Goal: Task Accomplishment & Management: Manage account settings

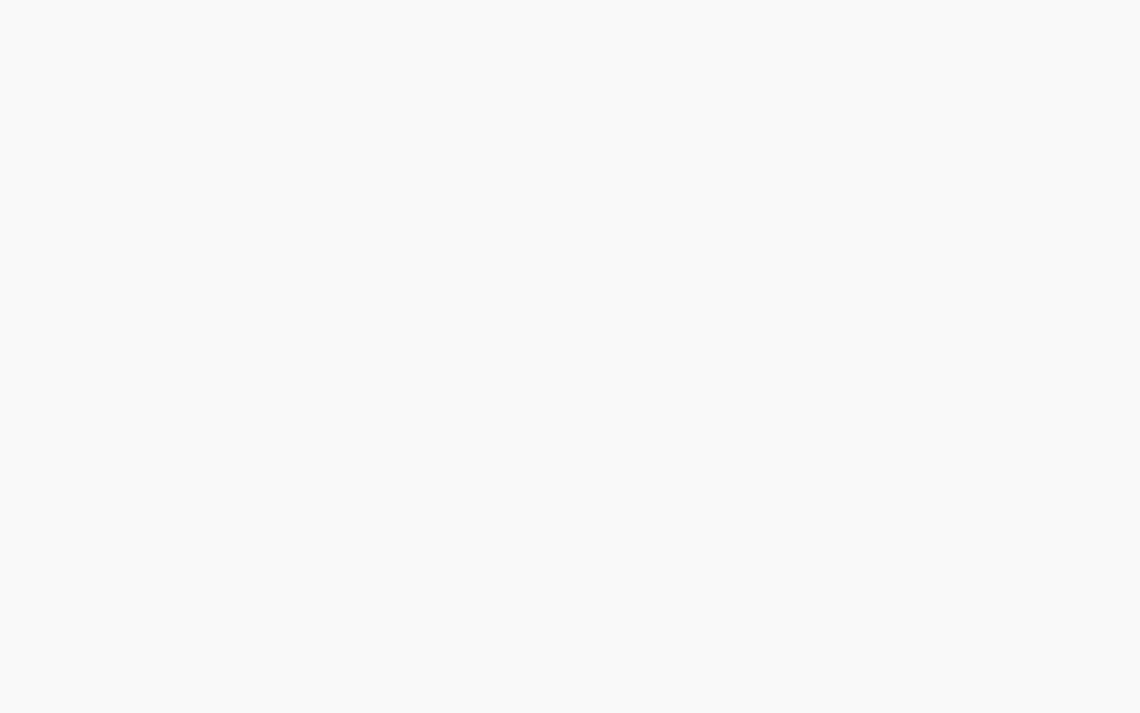
select select "***"
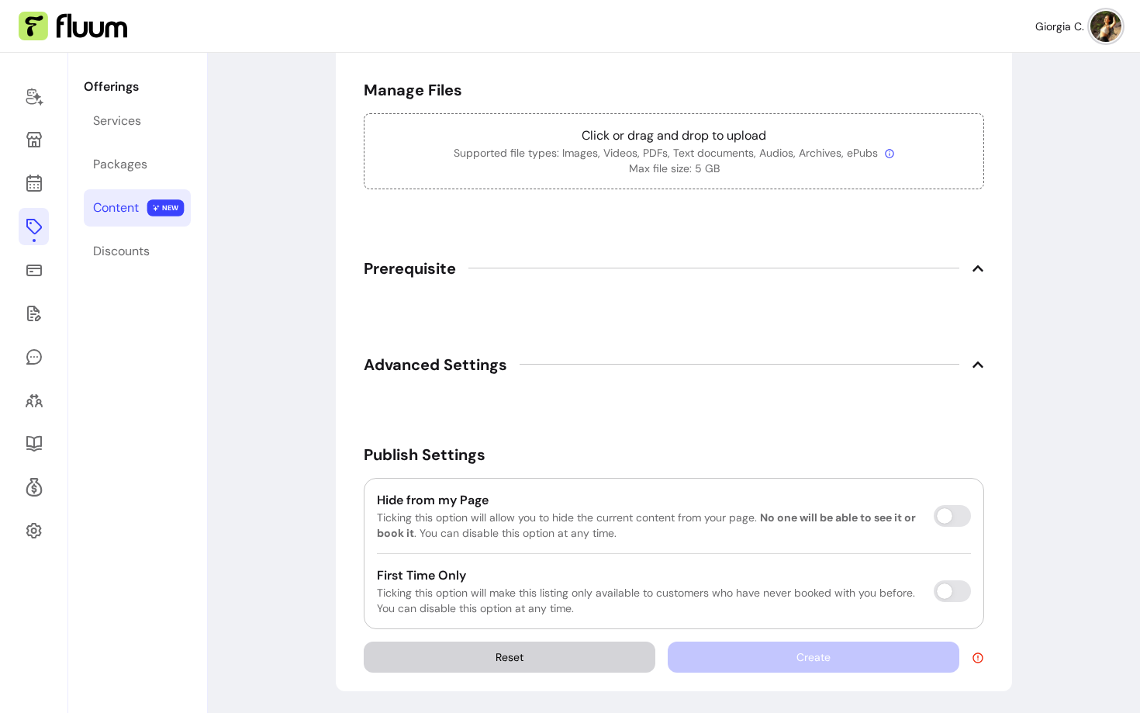
scroll to position [907, 0]
click at [29, 318] on icon at bounding box center [34, 313] width 19 height 19
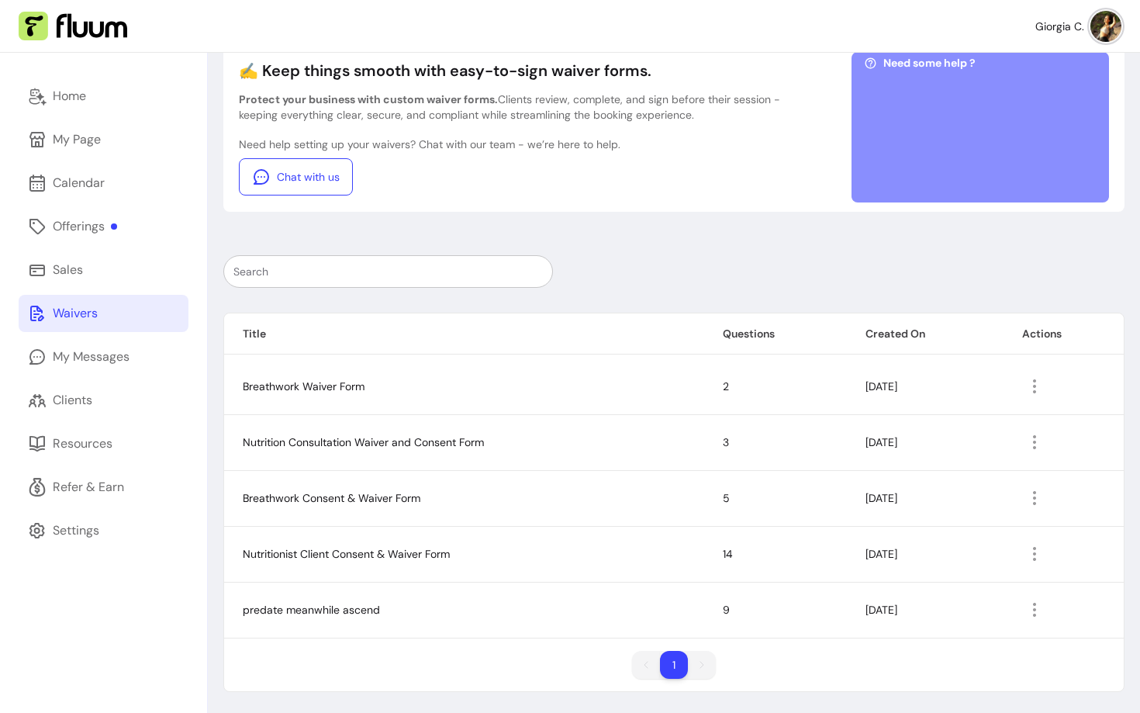
scroll to position [98, 0]
click at [93, 406] on link "Clients" at bounding box center [104, 400] width 170 height 37
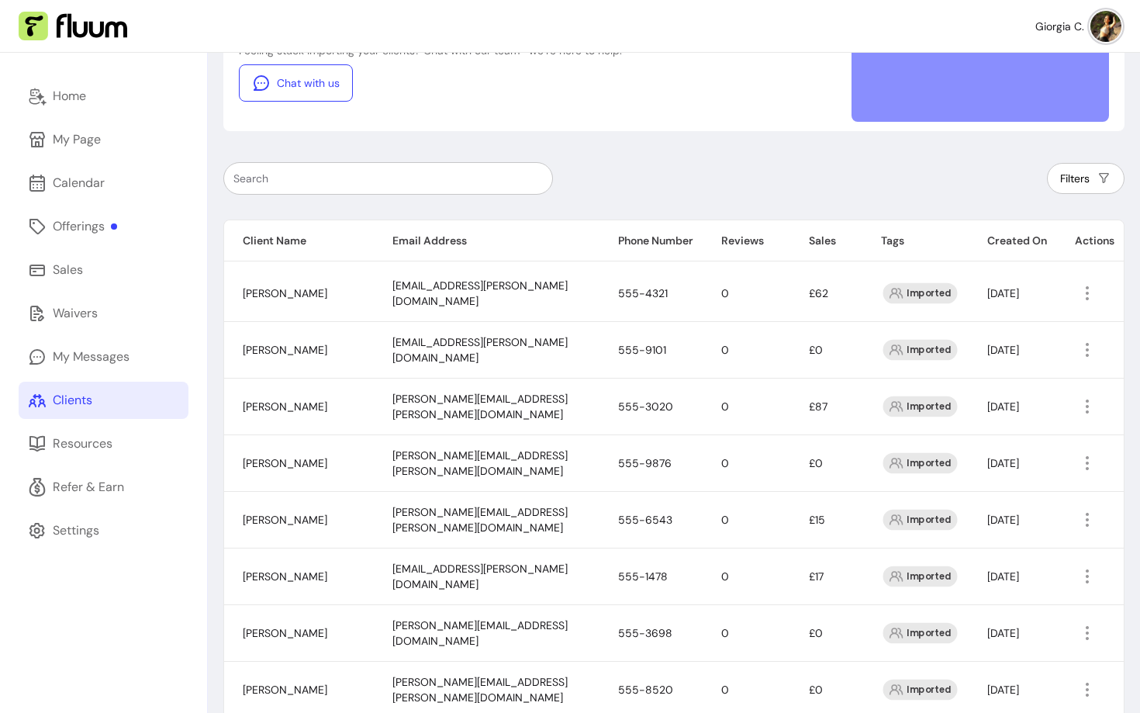
scroll to position [178, 0]
click at [804, 235] on th "Sales" at bounding box center [826, 240] width 72 height 41
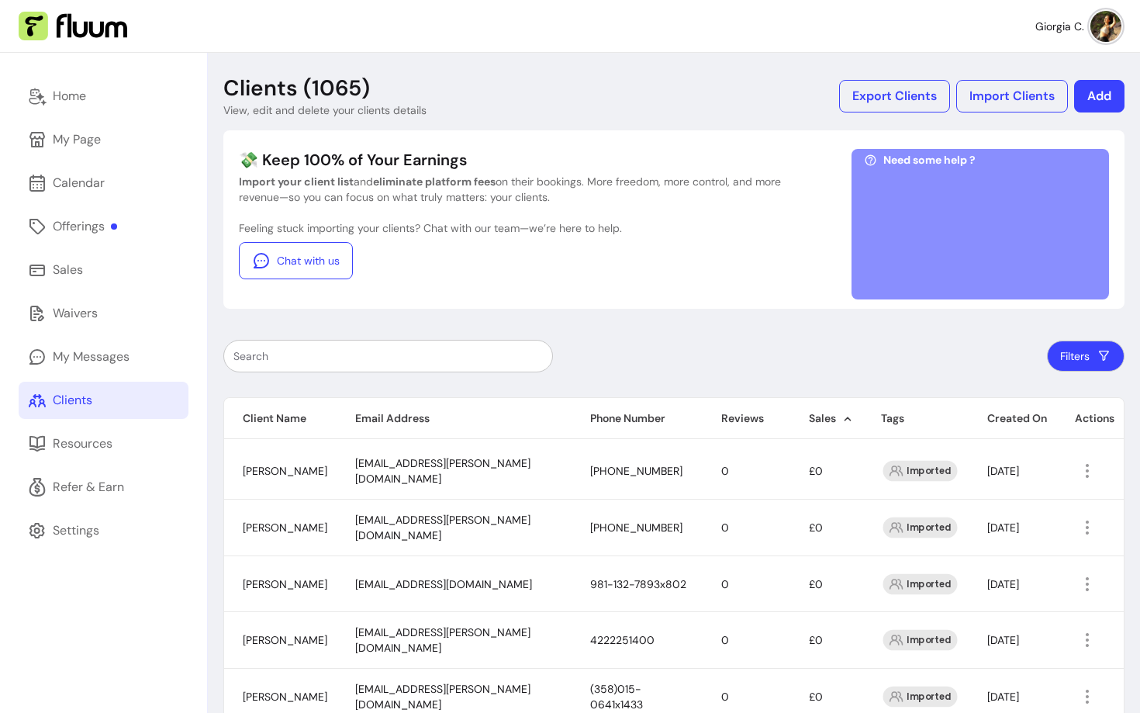
click at [804, 237] on div "💸 Keep 100% of Your Earnings Import your client list and eliminate platform fee…" at bounding box center [673, 219] width 901 height 178
click at [829, 407] on th "Sales" at bounding box center [826, 418] width 72 height 41
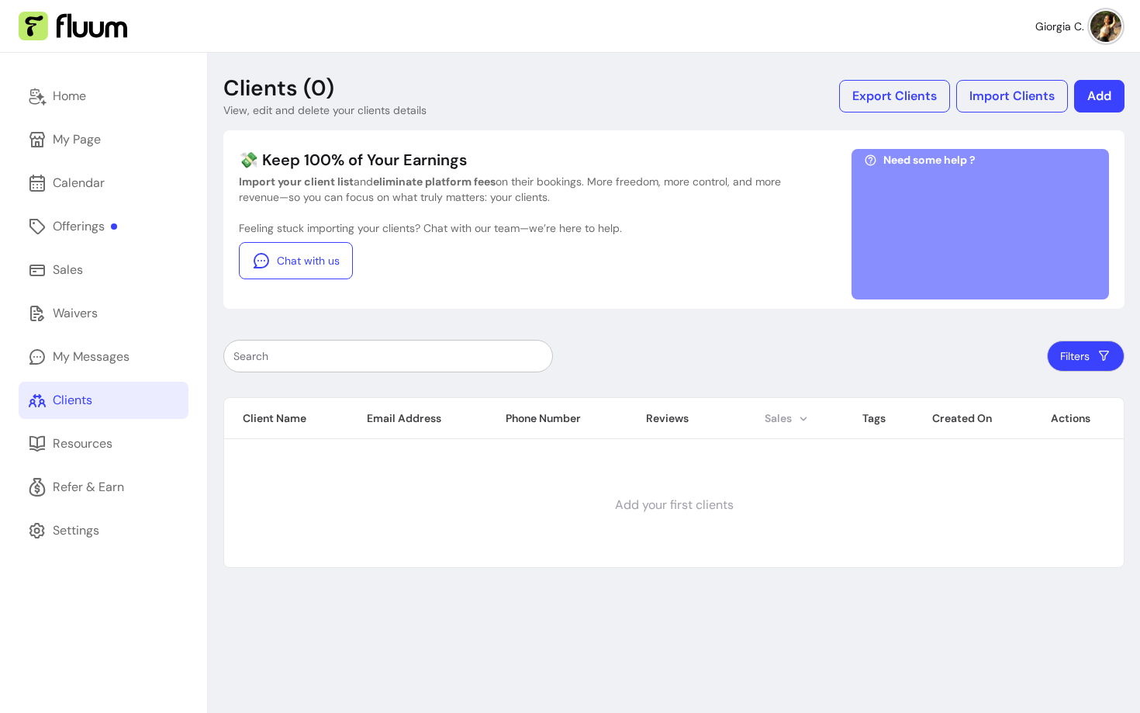
click at [794, 421] on th "Sales" at bounding box center [795, 418] width 98 height 41
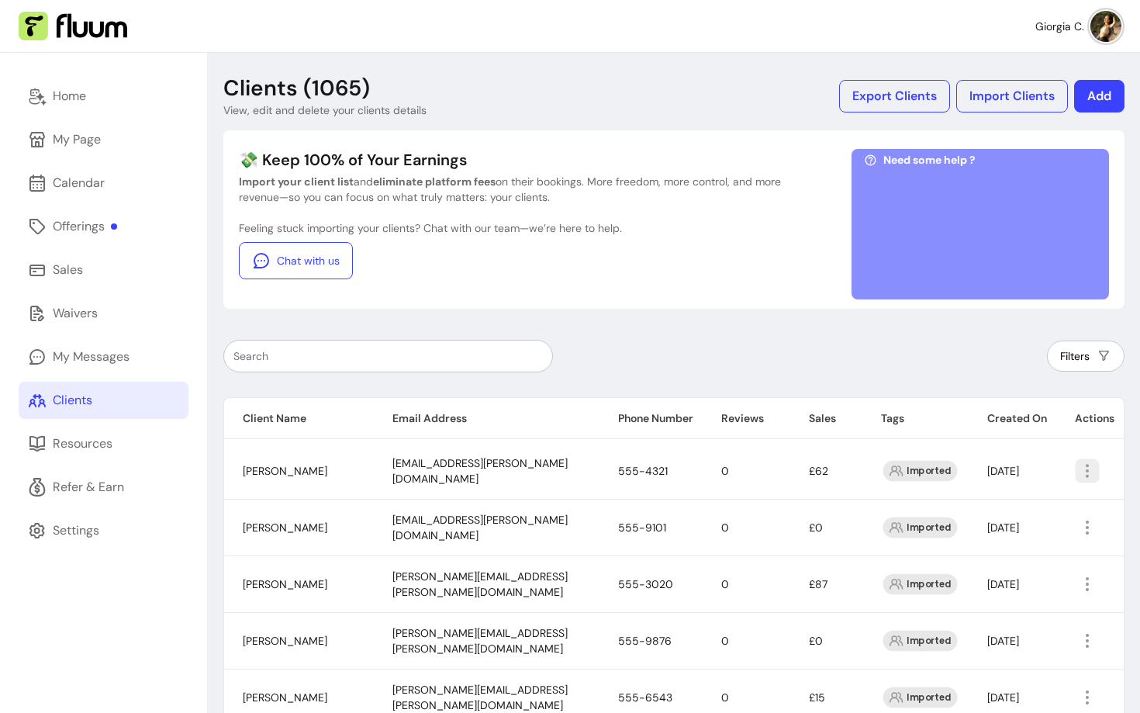
click at [1079, 467] on icon "button" at bounding box center [1087, 471] width 18 height 18
click at [974, 502] on span "Amend" at bounding box center [1026, 507] width 113 height 16
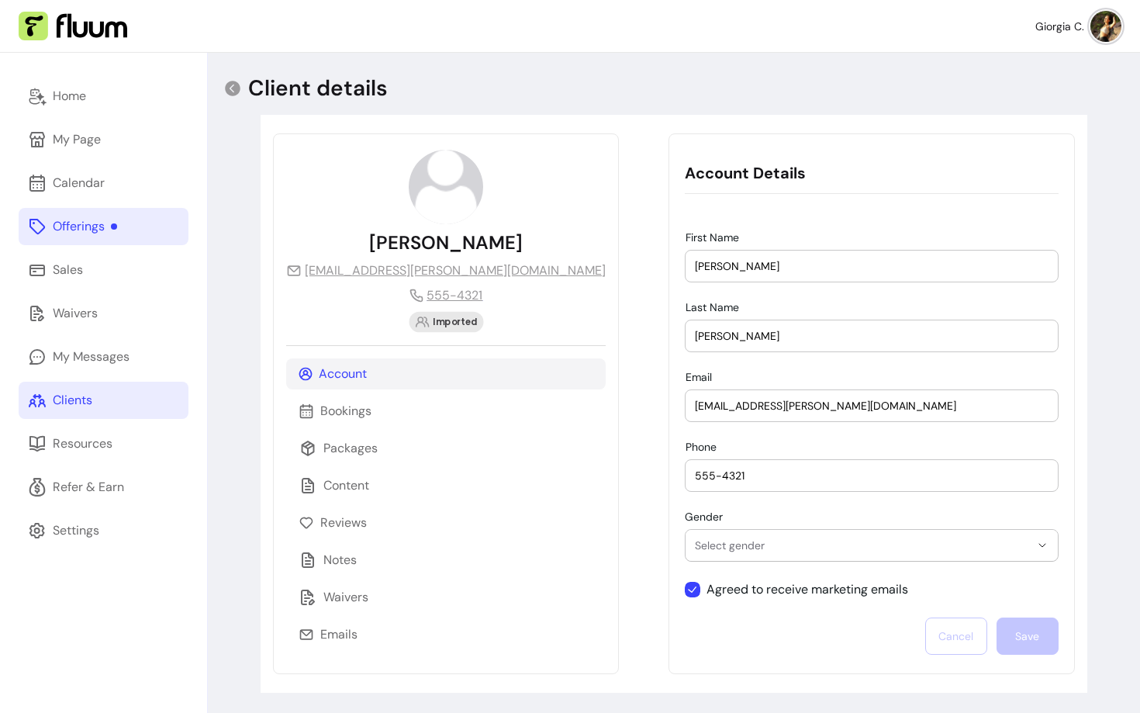
click at [64, 220] on div "Offerings" at bounding box center [85, 226] width 64 height 19
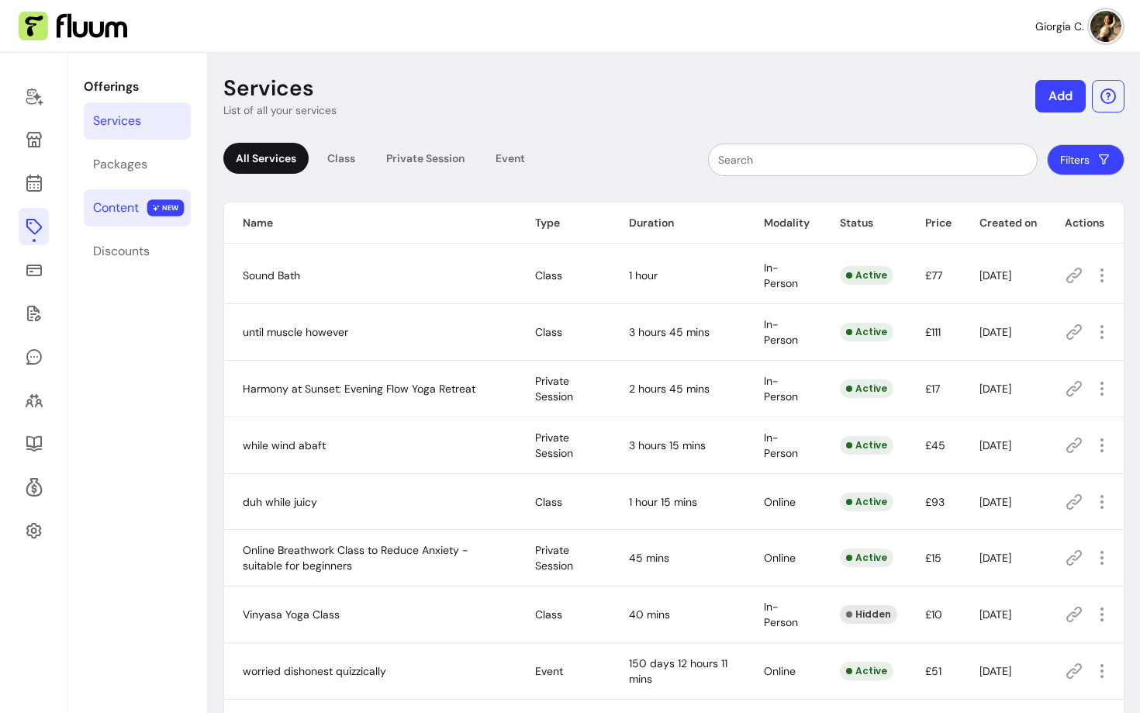
click at [109, 213] on div "Content" at bounding box center [116, 208] width 46 height 19
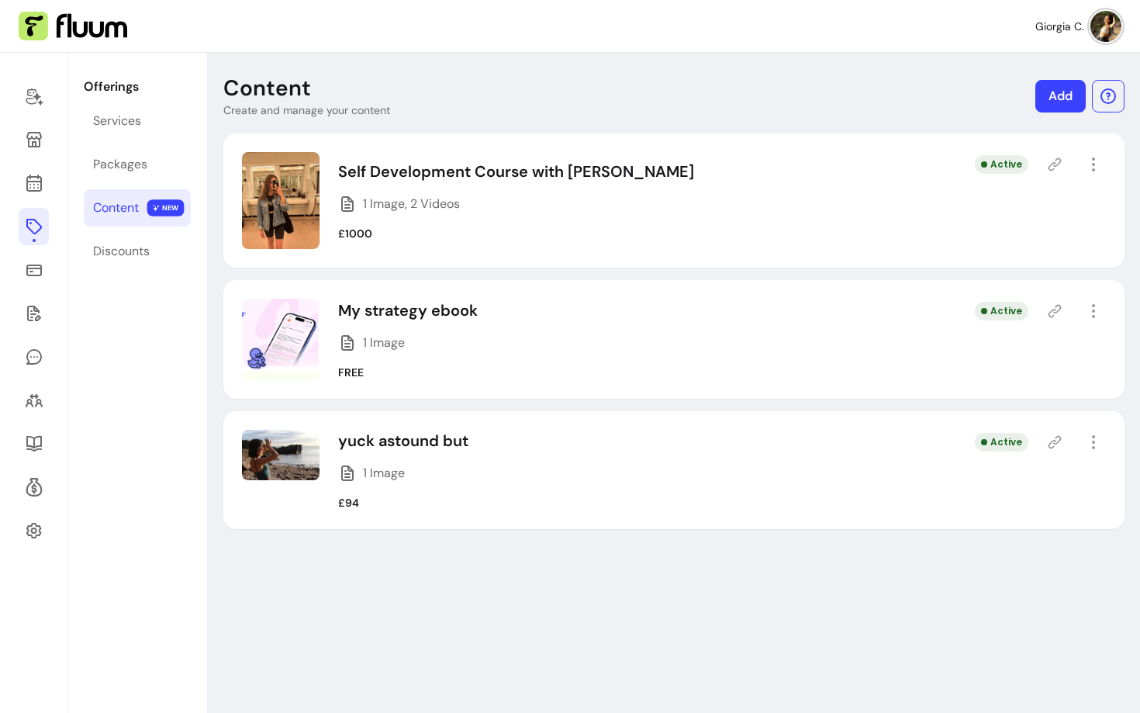
click at [1057, 309] on icon at bounding box center [1055, 311] width 16 height 16
click at [1057, 313] on icon at bounding box center [1055, 311] width 16 height 16
click at [1053, 160] on icon at bounding box center [1055, 165] width 16 height 16
